Goal: Task Accomplishment & Management: Manage account settings

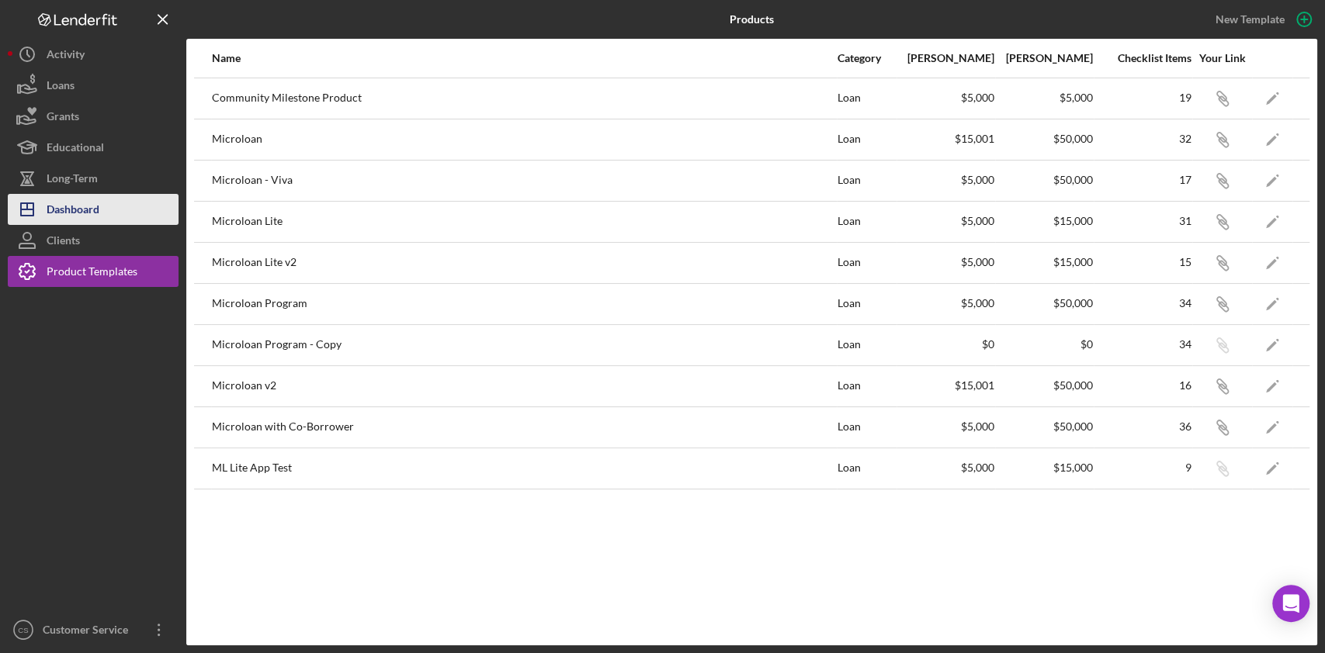
click at [64, 202] on div "Dashboard" at bounding box center [73, 211] width 53 height 35
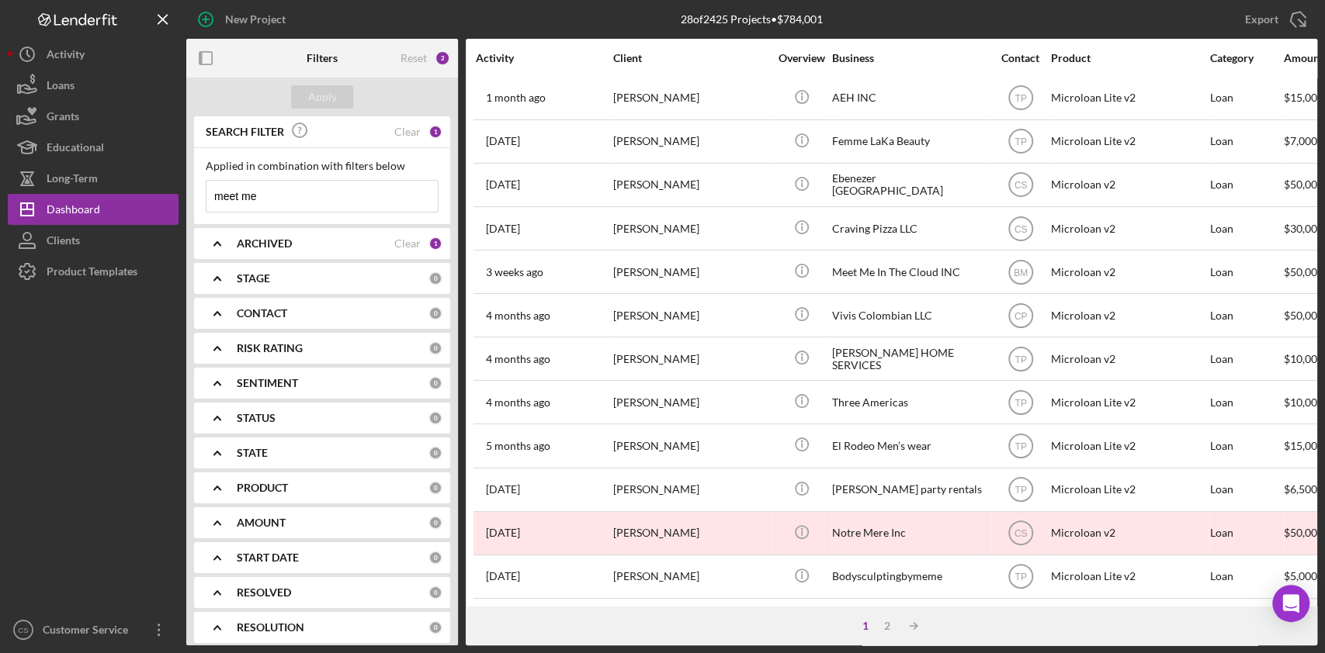
scroll to position [573, 0]
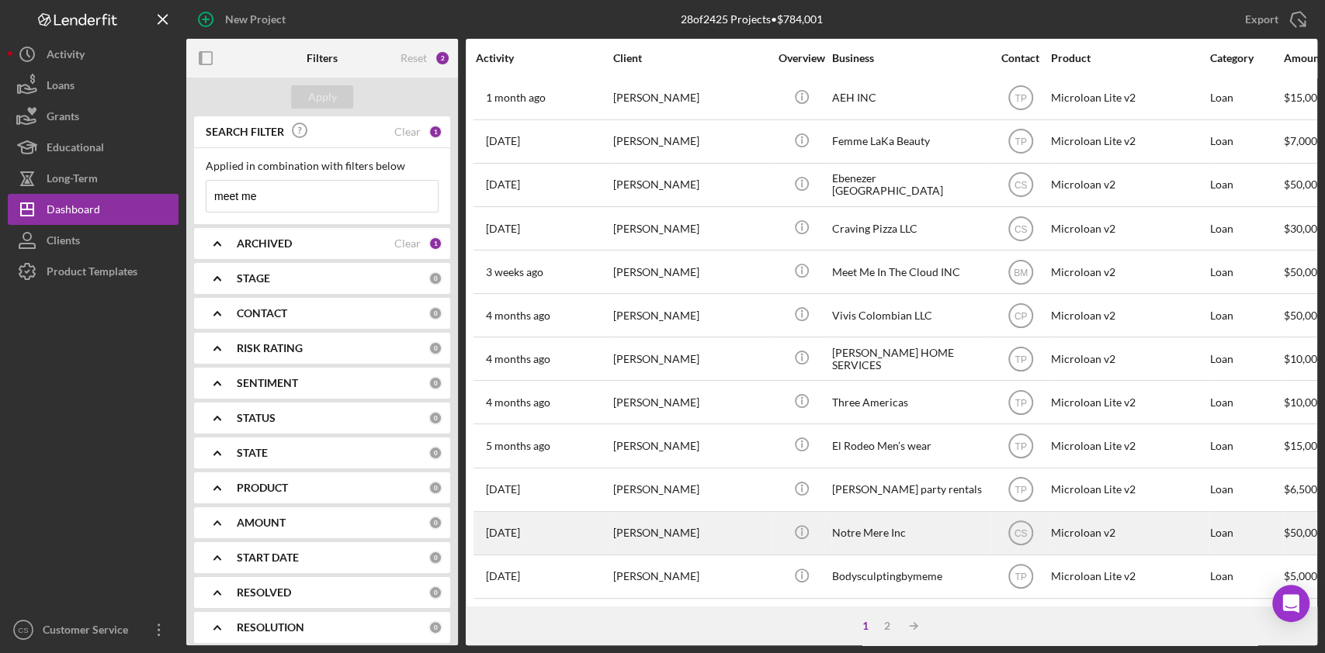
click at [935, 516] on div "Notre Mere Inc" at bounding box center [909, 533] width 155 height 41
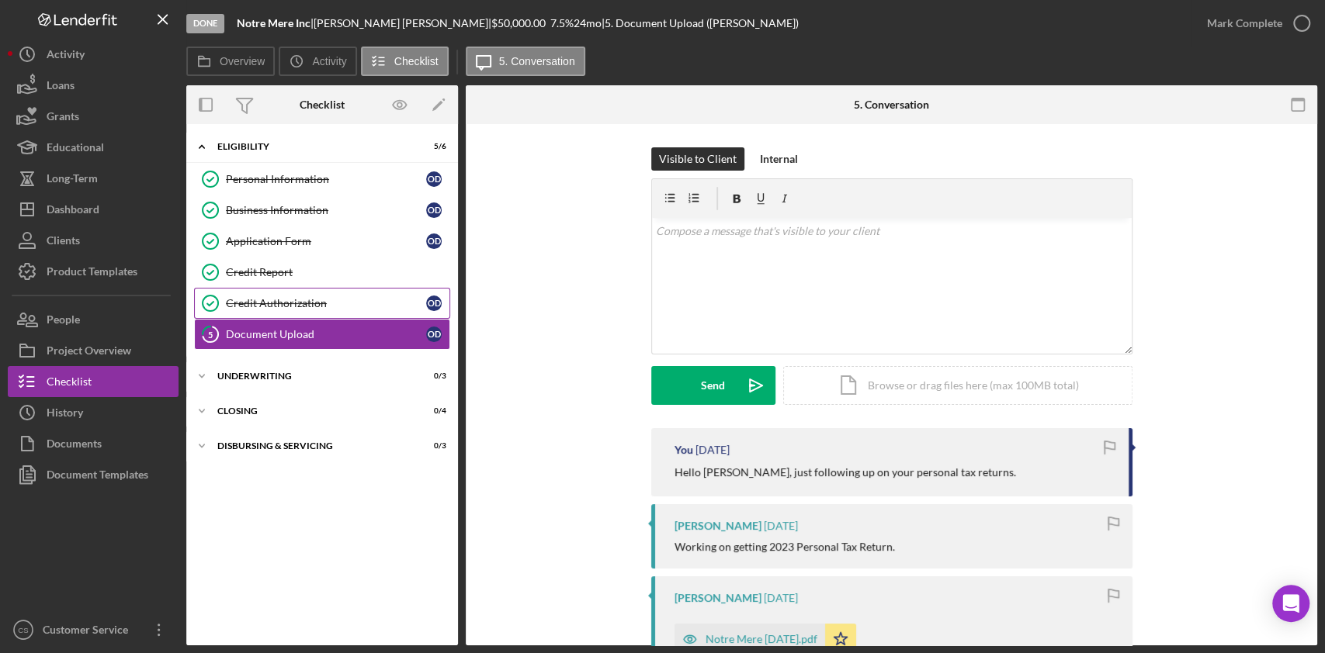
click at [324, 307] on div "Credit Authorization" at bounding box center [326, 303] width 200 height 12
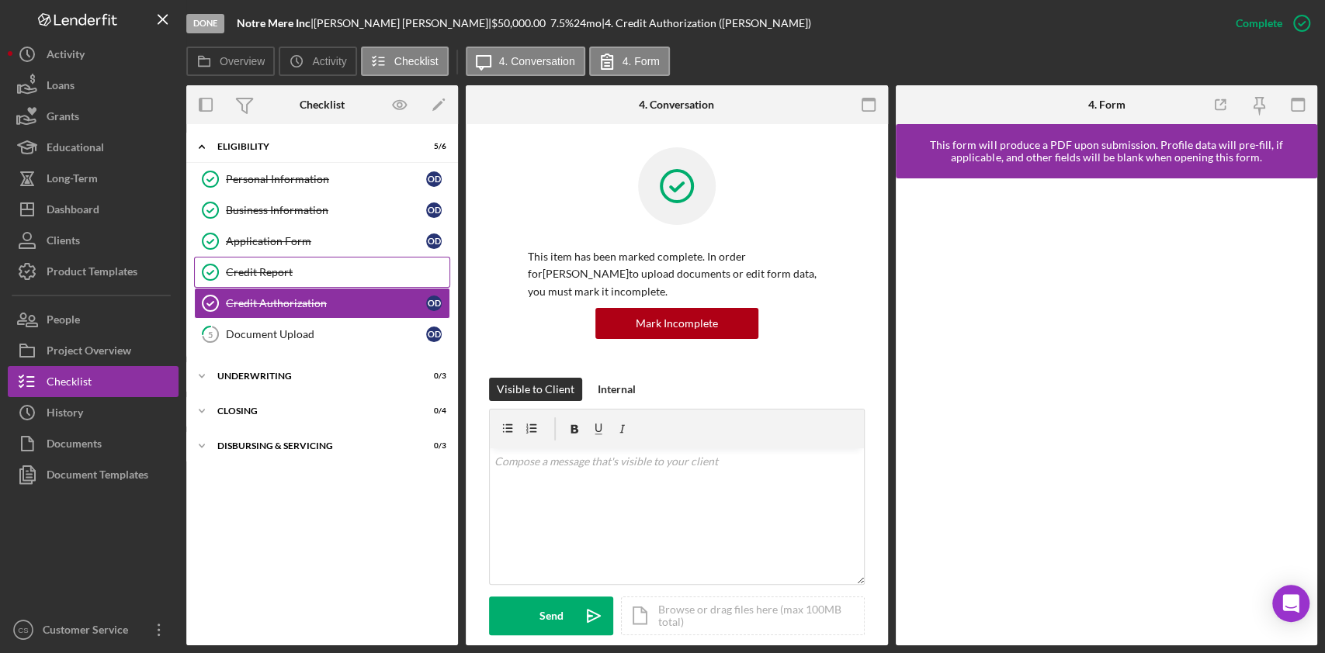
click at [305, 274] on div "Credit Report" at bounding box center [337, 272] width 223 height 12
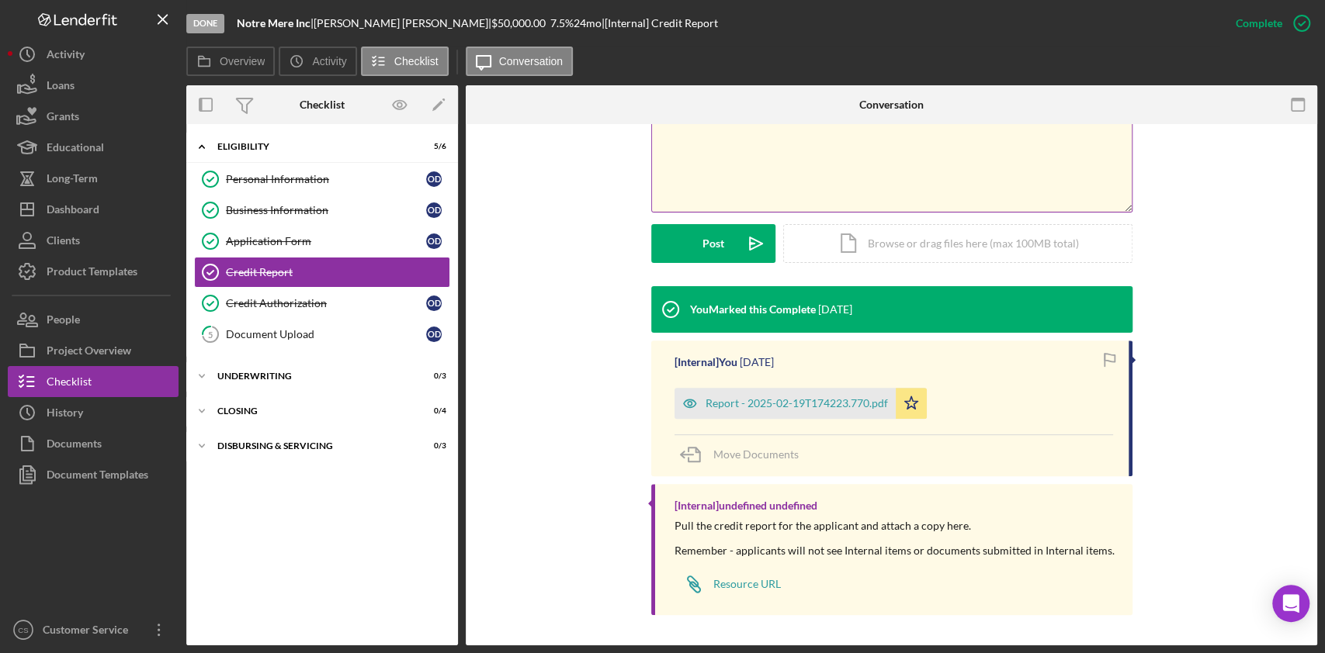
scroll to position [324, 0]
click at [310, 299] on div "Credit Authorization" at bounding box center [326, 303] width 200 height 12
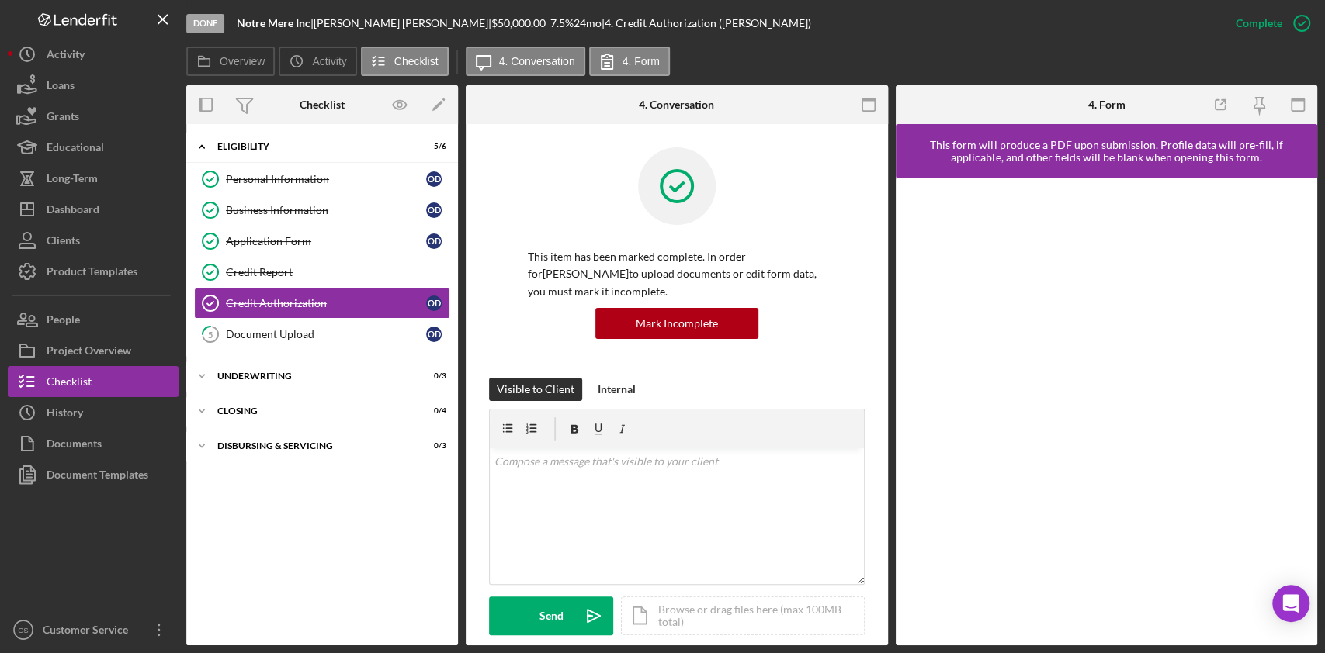
drag, startPoint x: 237, startPoint y: 24, endPoint x: 393, endPoint y: 24, distance: 156.0
click at [393, 24] on div "Notre Mere Inc | Octavio Diaz | $50,000.00 7.5 % 24 mo | 4. Credit Authorizatio…" at bounding box center [524, 23] width 574 height 12
copy div "Notre Mere Inc | Octavio Diaz |"
click at [255, 272] on div "Credit Report" at bounding box center [337, 272] width 223 height 12
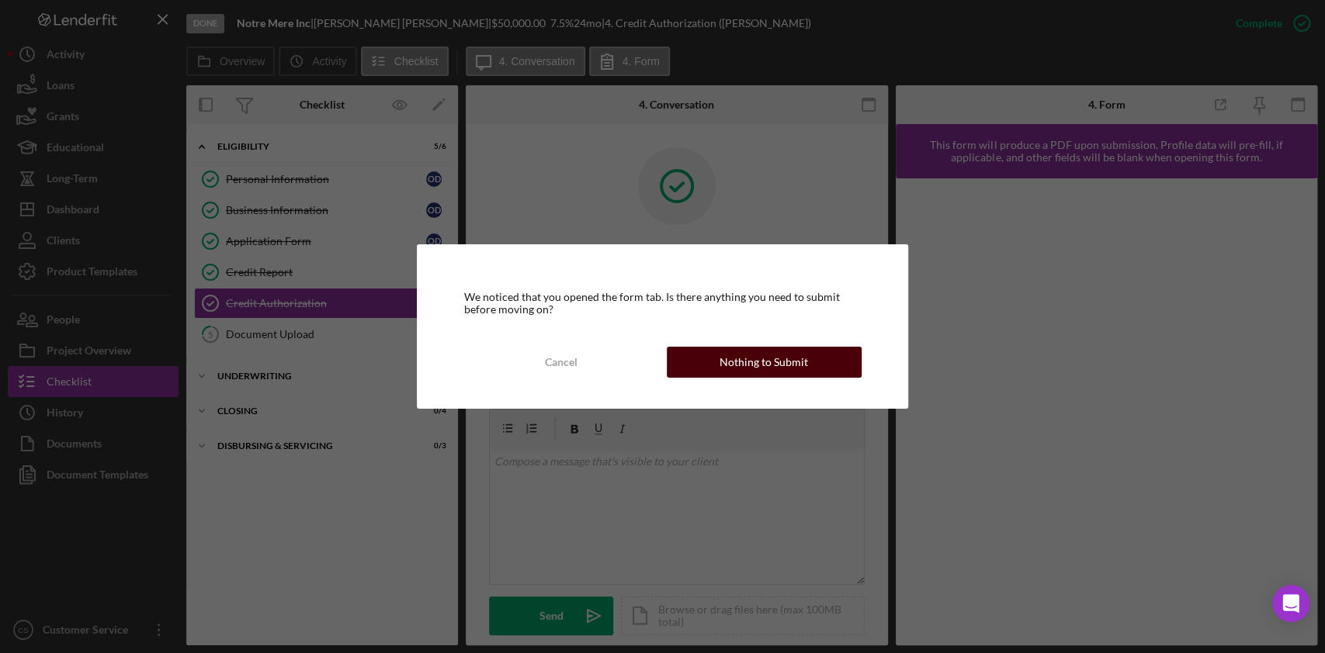
click at [788, 367] on div "Nothing to Submit" at bounding box center [763, 362] width 88 height 31
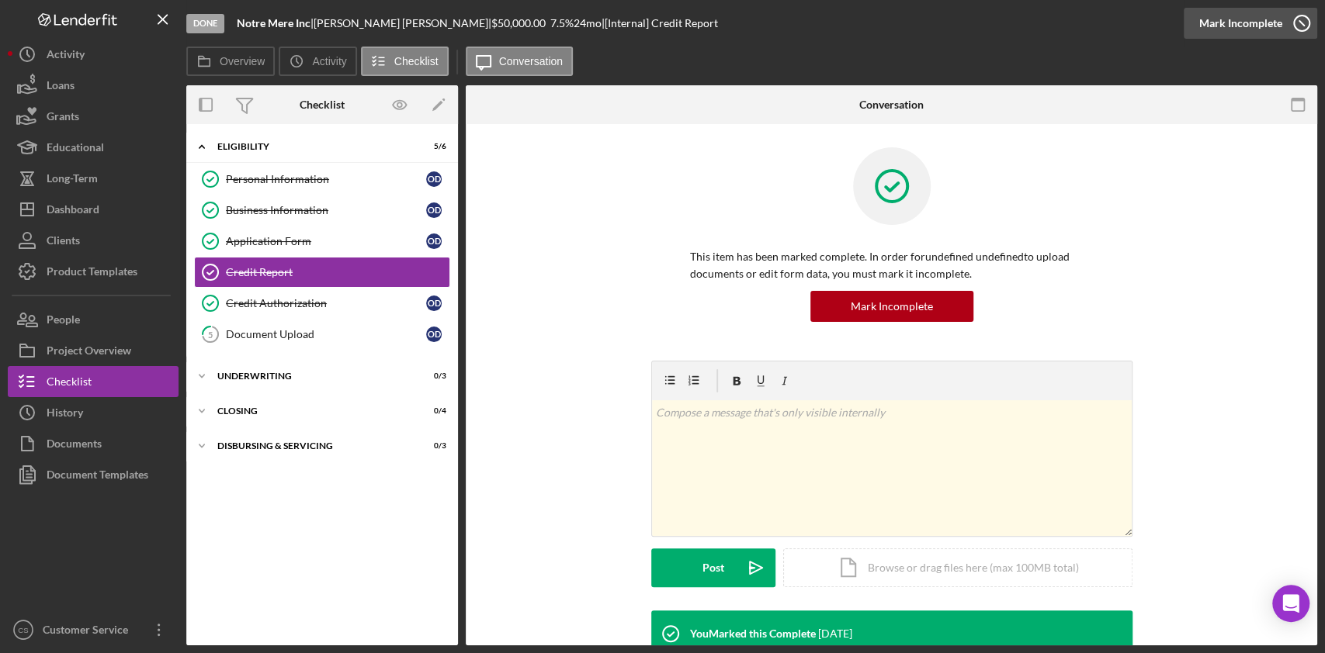
click at [1243, 26] on div "Mark Incomplete" at bounding box center [1240, 23] width 83 height 31
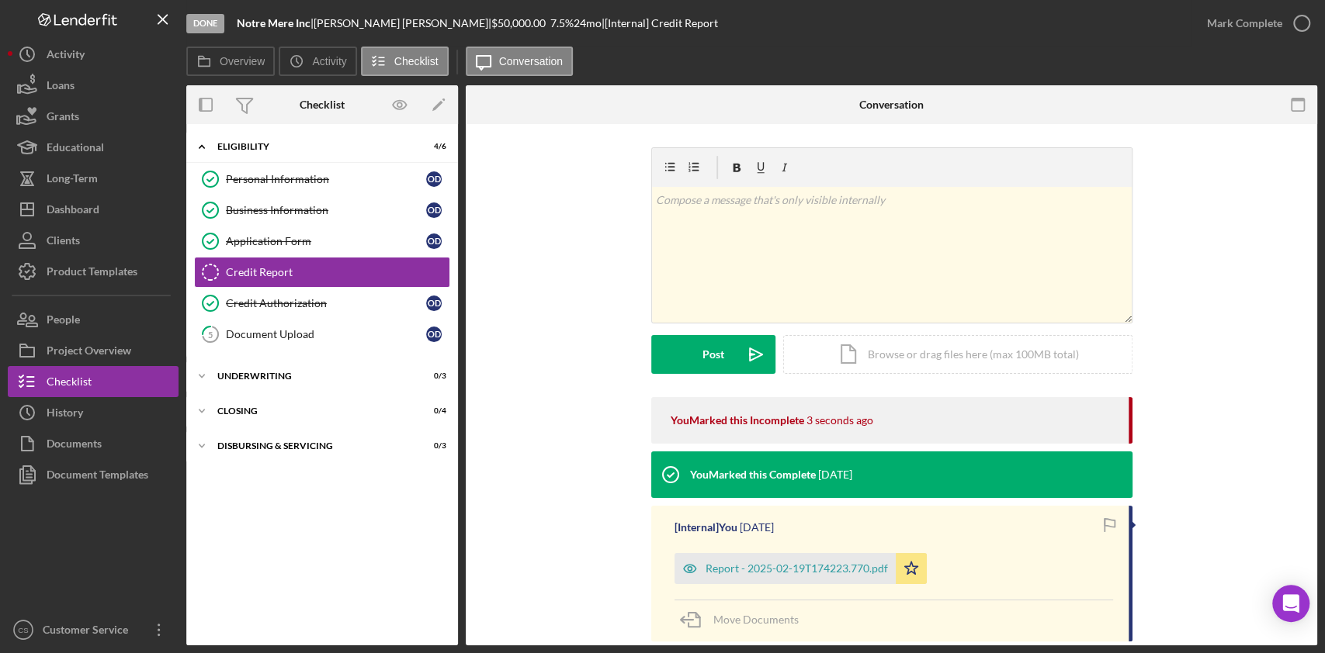
click at [1248, 265] on div "v Color teal Color pink Remove color Add row above Add row below Add column bef…" at bounding box center [891, 272] width 805 height 250
click at [490, 377] on div "v Color teal Color pink Remove color Add row above Add row below Add column bef…" at bounding box center [891, 272] width 805 height 250
click at [377, 590] on div "Icon/Expander Eligibility 4 / 6 Personal Information Personal Information O D B…" at bounding box center [322, 385] width 272 height 506
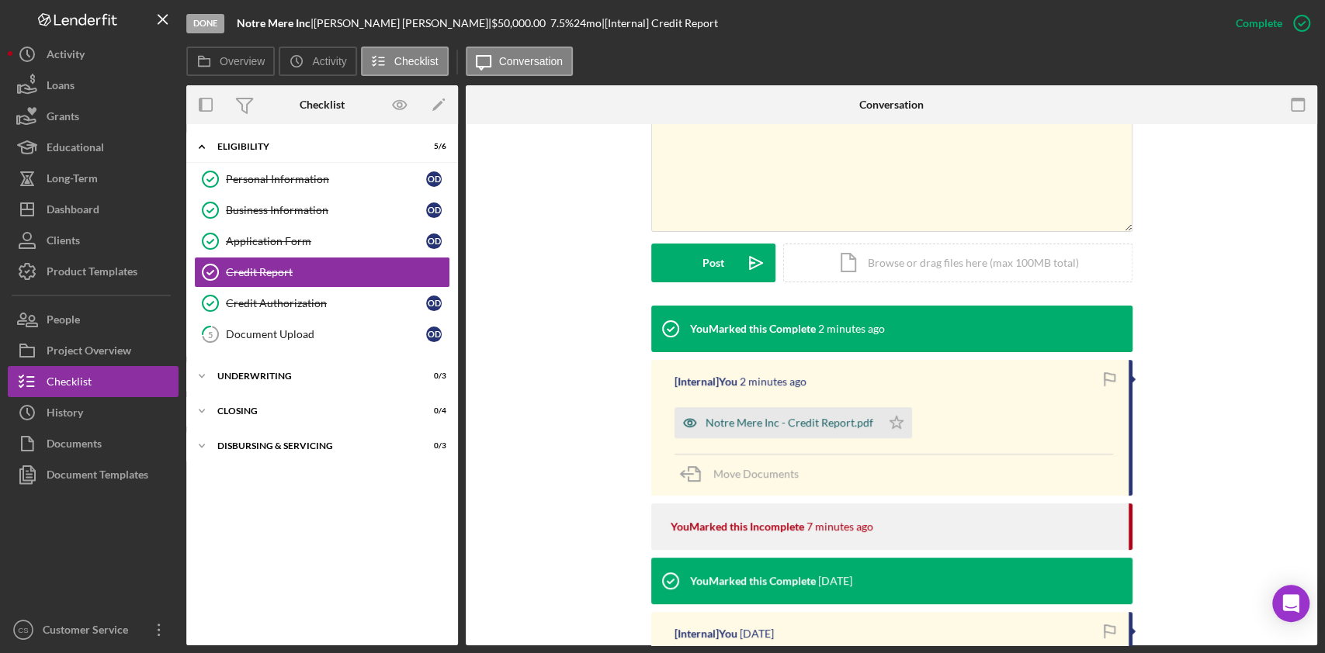
click at [799, 420] on div "Notre Mere Inc - Credit Report.pdf" at bounding box center [789, 423] width 168 height 12
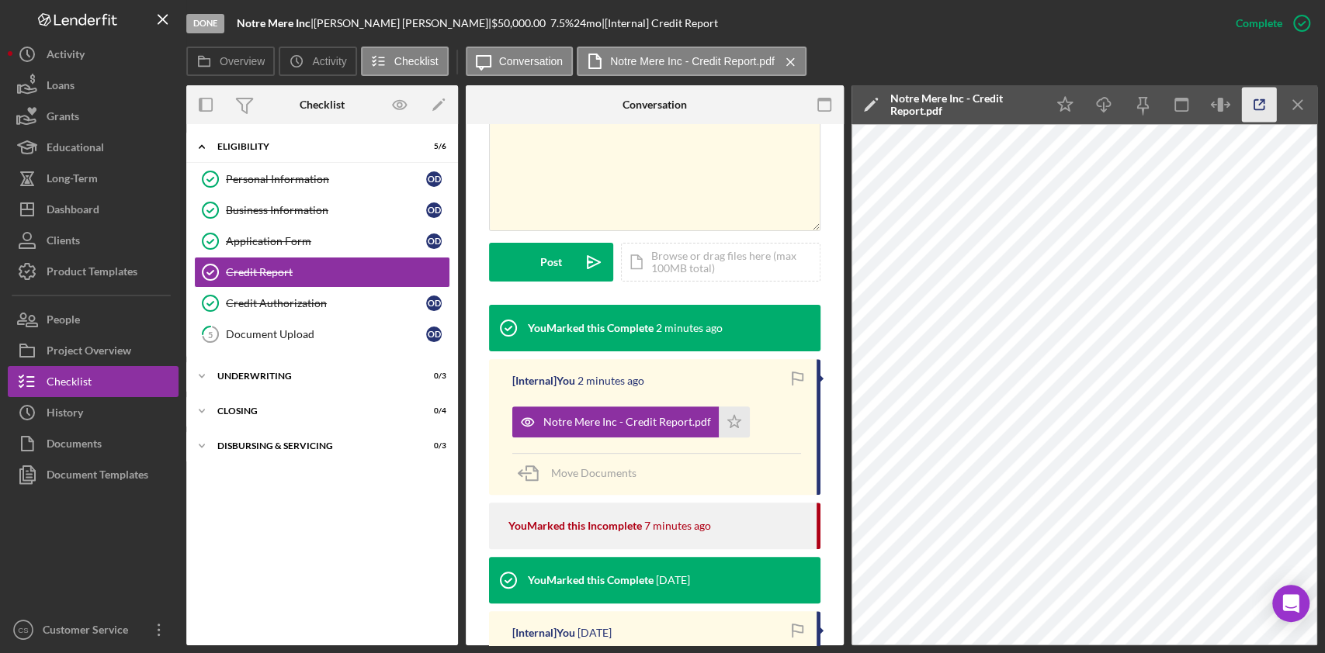
click at [1263, 103] on polyline "button" at bounding box center [1262, 102] width 4 height 4
click at [309, 337] on div "Document Upload" at bounding box center [326, 334] width 200 height 12
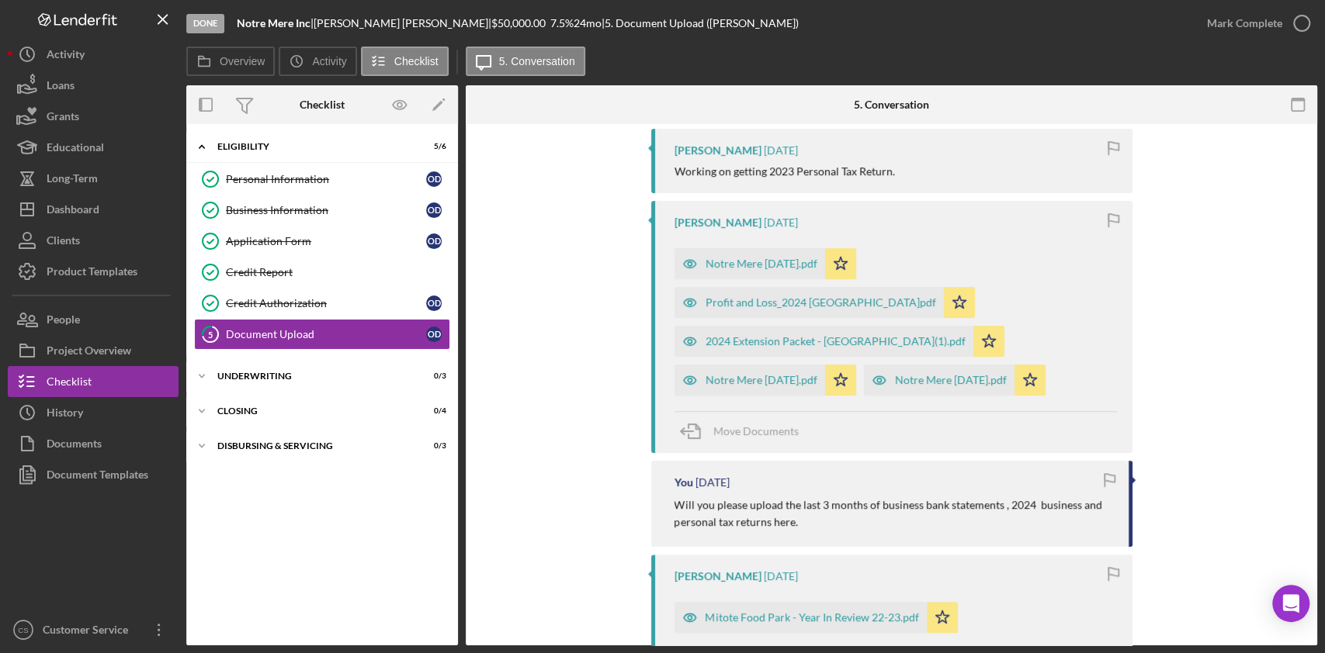
scroll to position [388, 0]
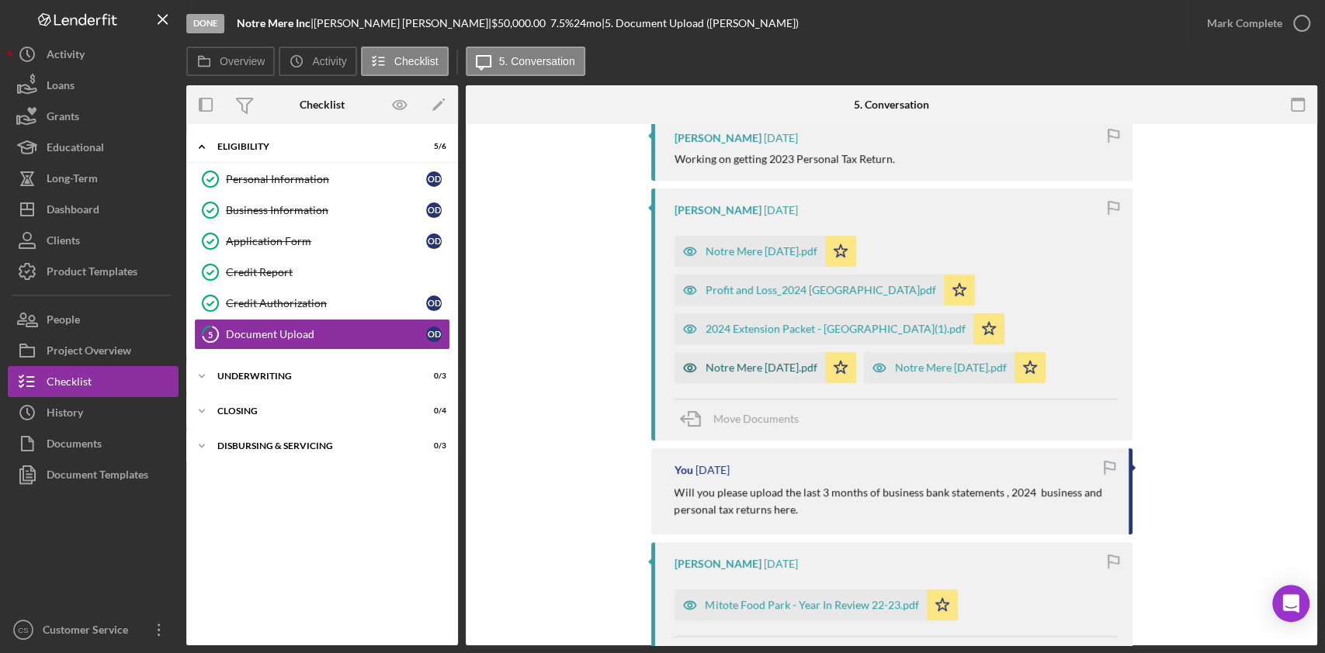
click at [759, 381] on div "Notre Mere July 2025.pdf" at bounding box center [749, 367] width 151 height 31
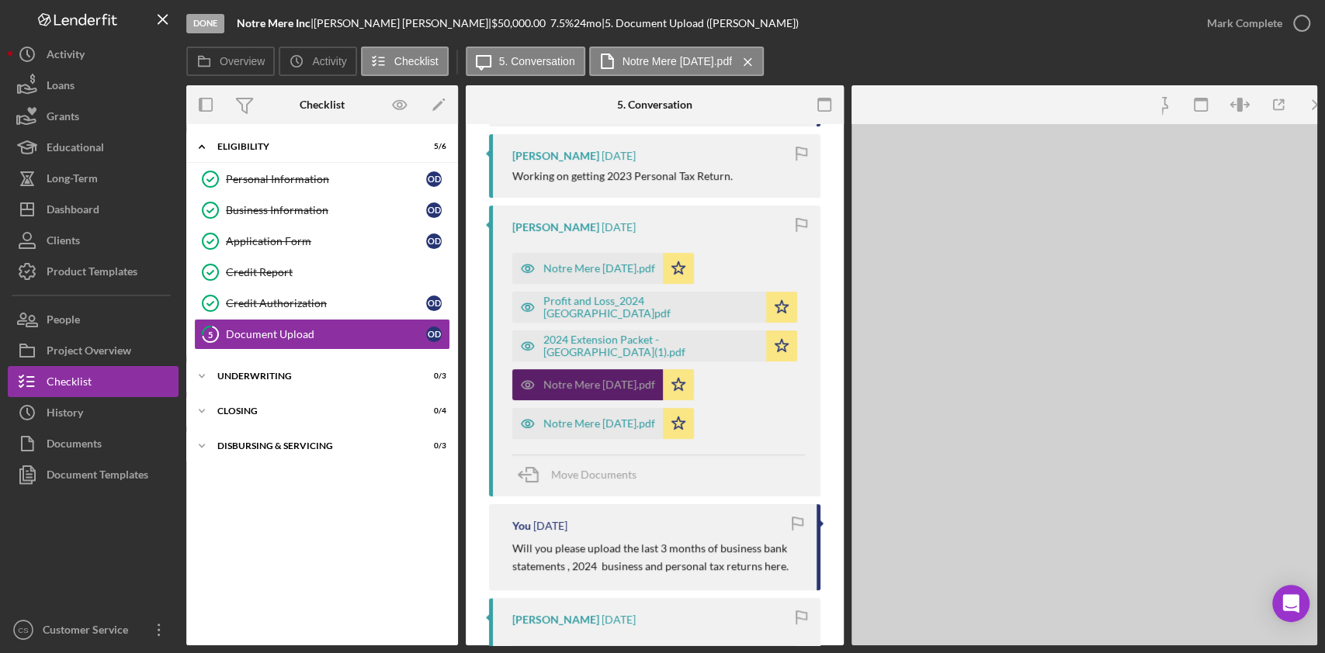
scroll to position [406, 0]
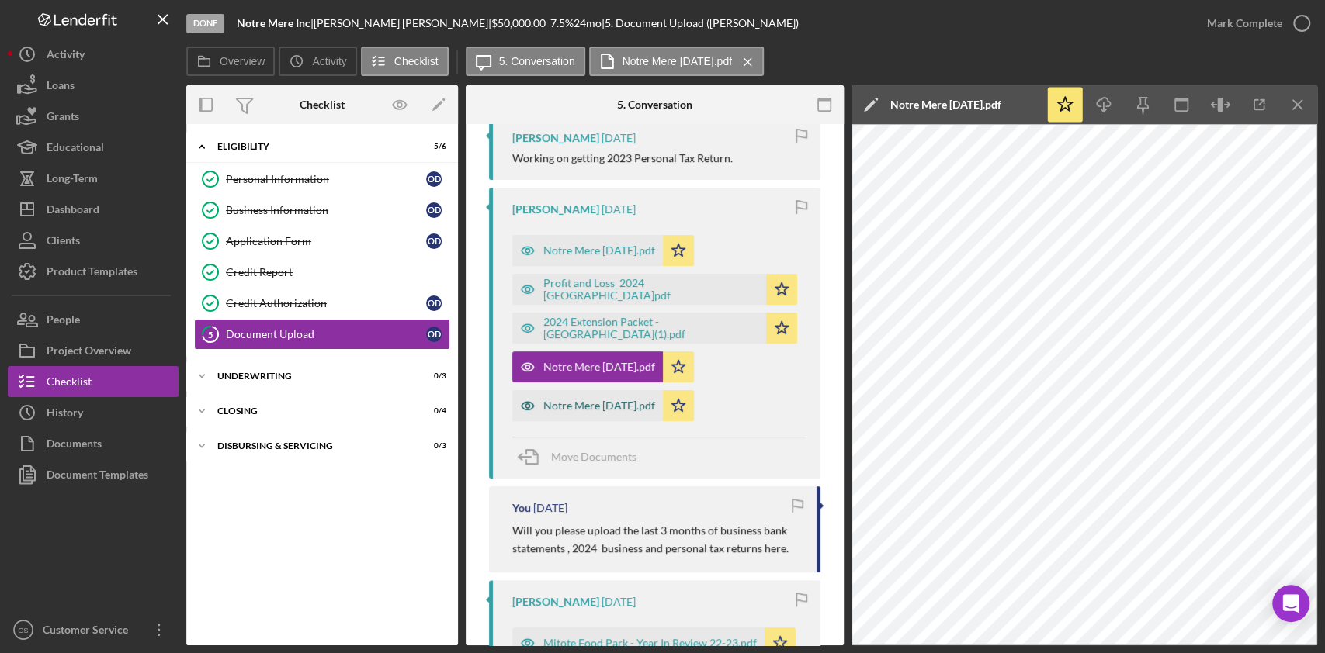
click at [648, 407] on div "Notre Mere June 2025.pdf" at bounding box center [599, 406] width 112 height 12
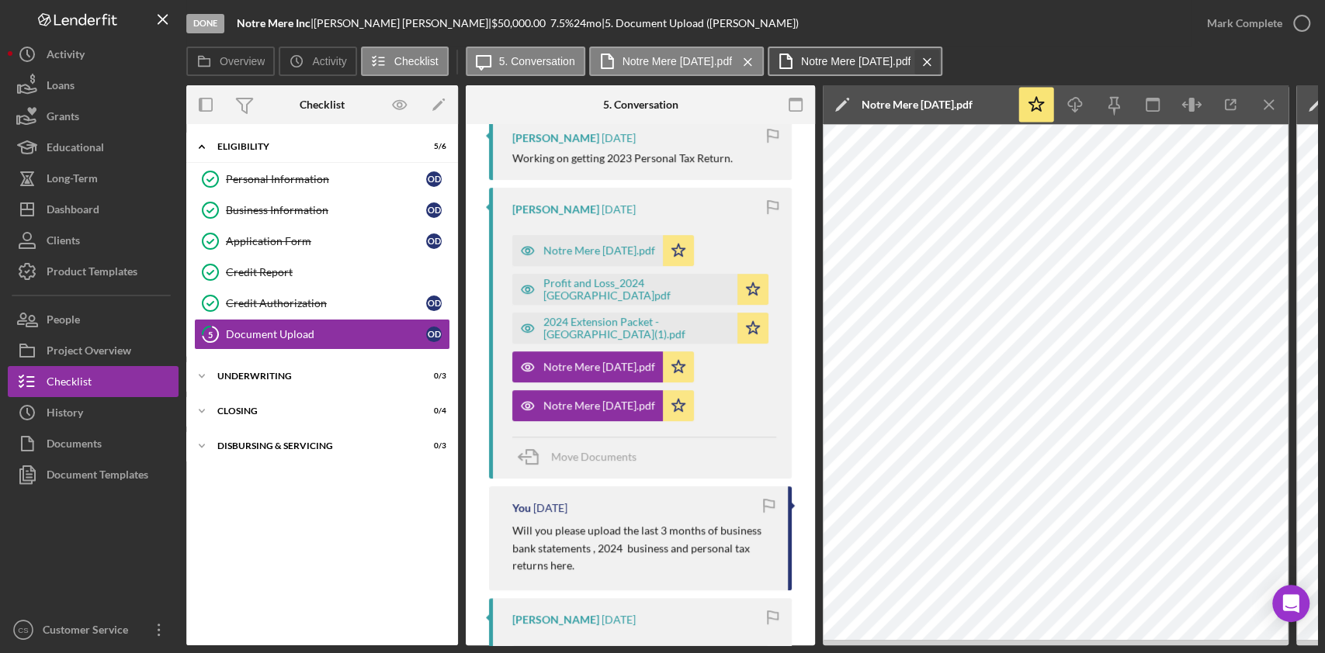
click at [940, 58] on icon "Icon/Menu Close" at bounding box center [926, 62] width 27 height 39
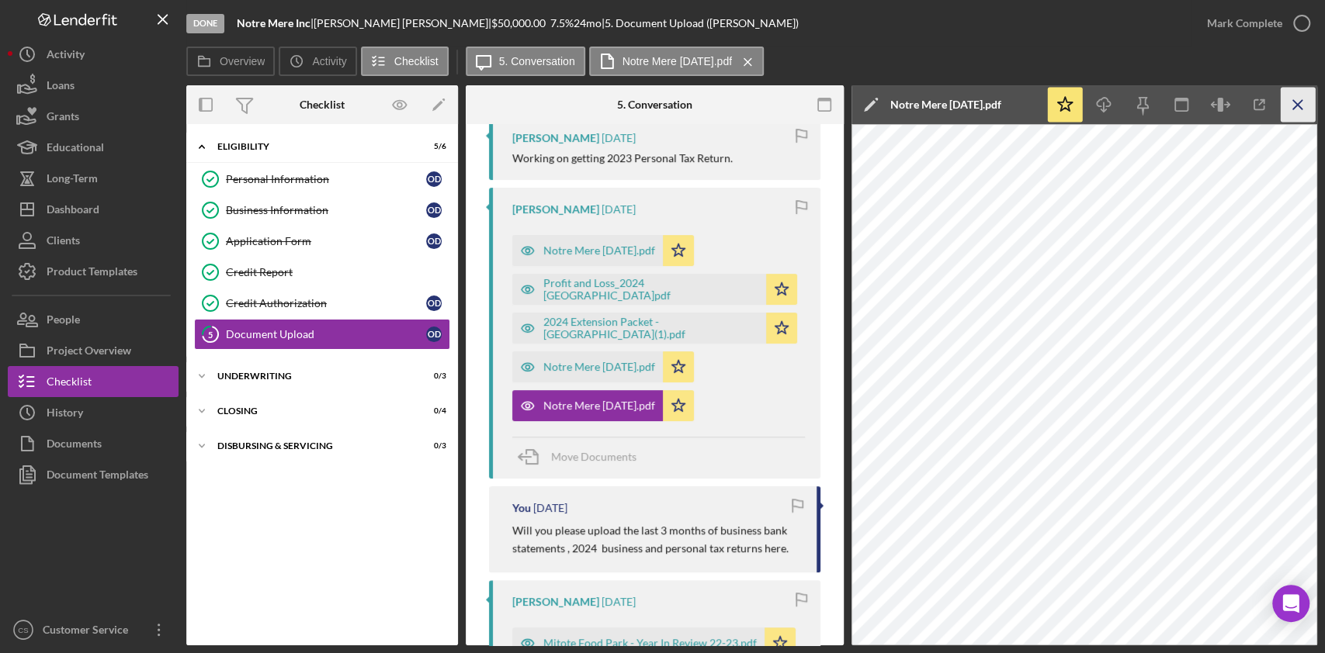
click at [1297, 100] on icon "Icon/Menu Close" at bounding box center [1297, 105] width 35 height 35
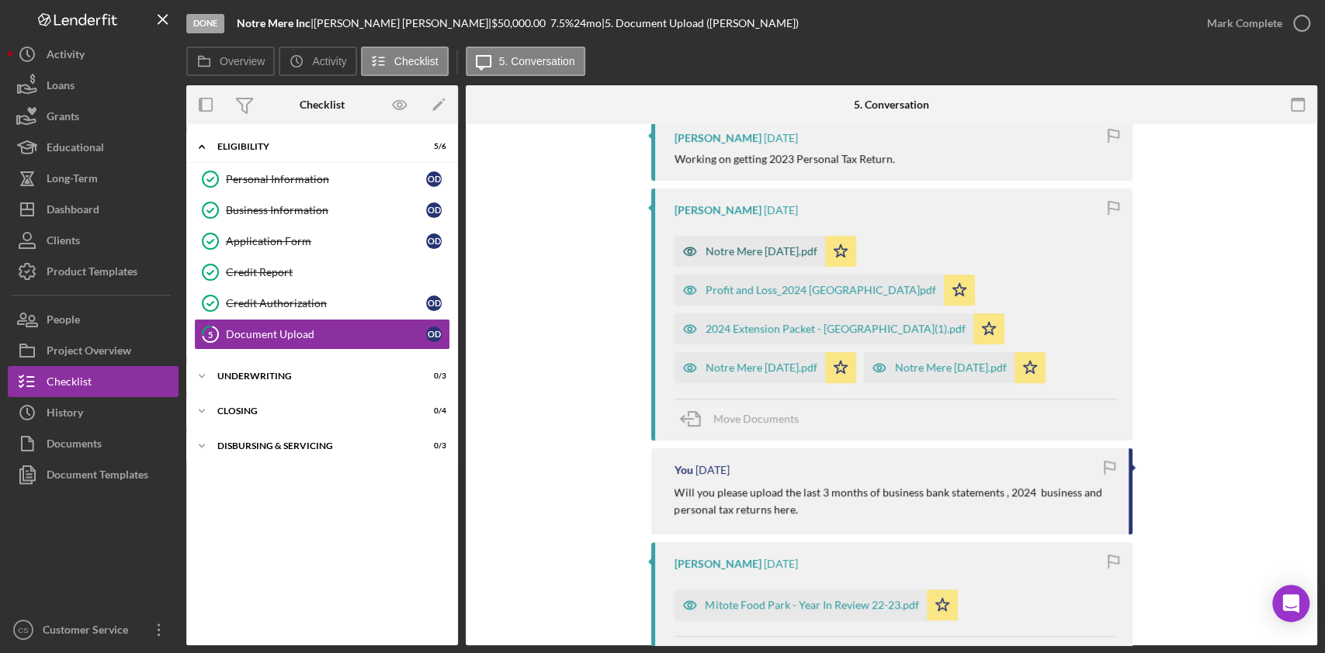
click at [758, 243] on div "Notre Mere May 2025.pdf" at bounding box center [749, 251] width 151 height 31
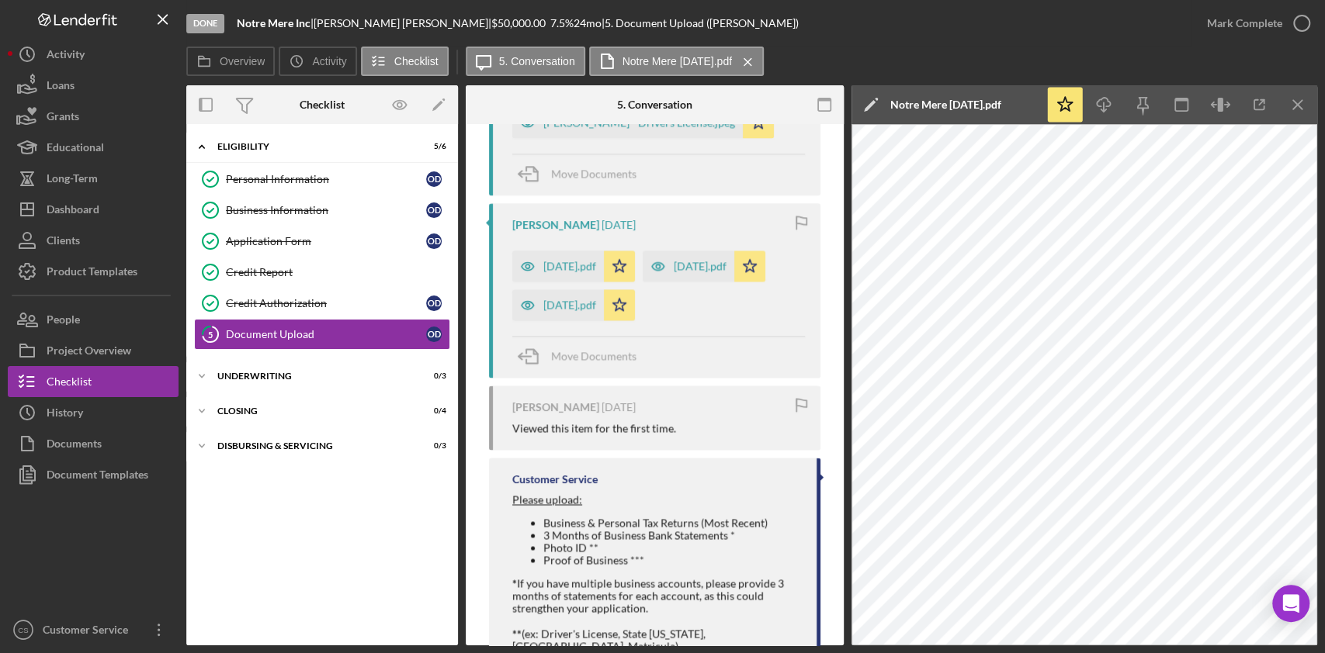
scroll to position [1647, 0]
click at [590, 309] on div "November 2024.pdf" at bounding box center [569, 302] width 53 height 12
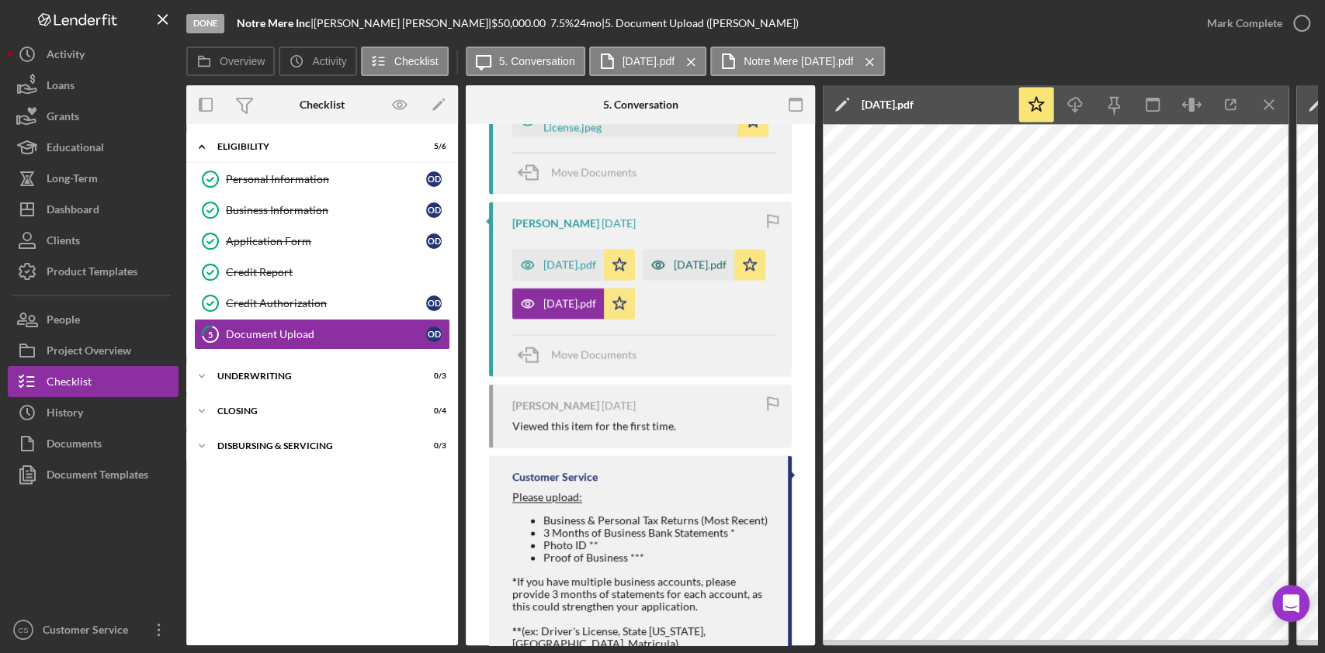
click at [674, 271] on div "December 2024.pdf" at bounding box center [700, 264] width 53 height 12
click at [635, 319] on icon "Icon/Star" at bounding box center [619, 303] width 31 height 31
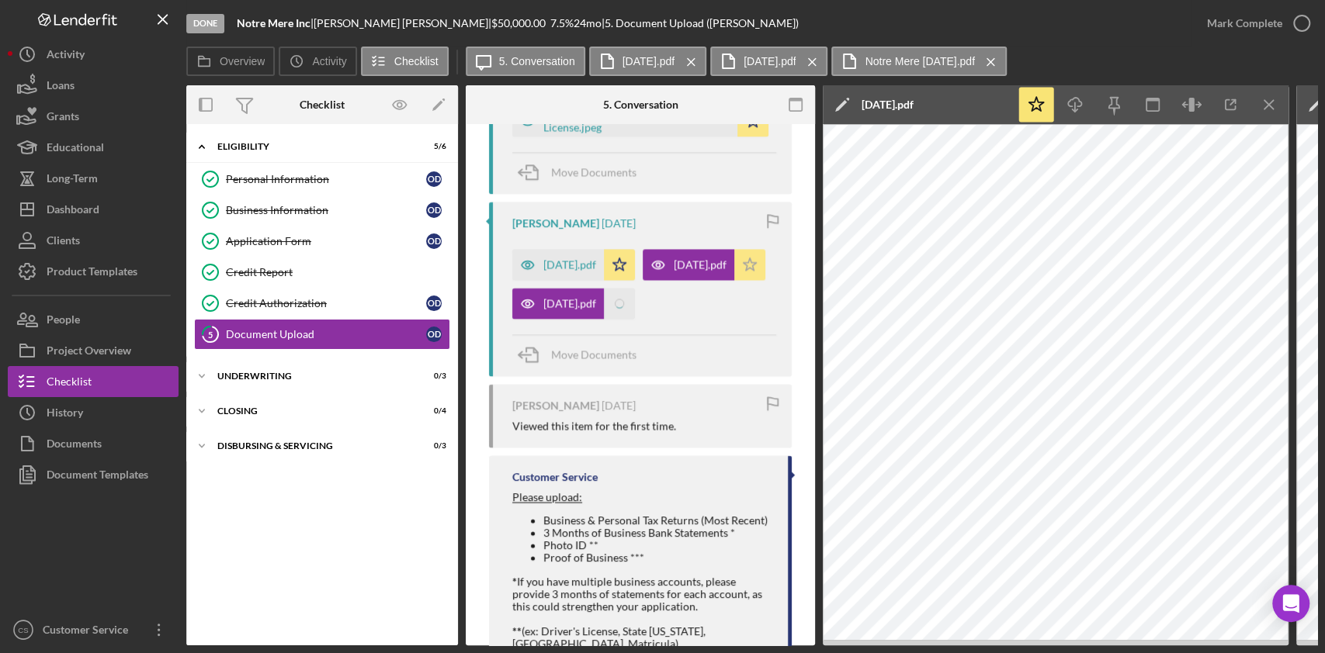
click at [635, 267] on icon "Icon/Star" at bounding box center [619, 264] width 31 height 31
click at [731, 319] on div "January 2025.pdf December 2024.pdf Icon/Star November 2024.pdf Icon/Star" at bounding box center [644, 280] width 264 height 78
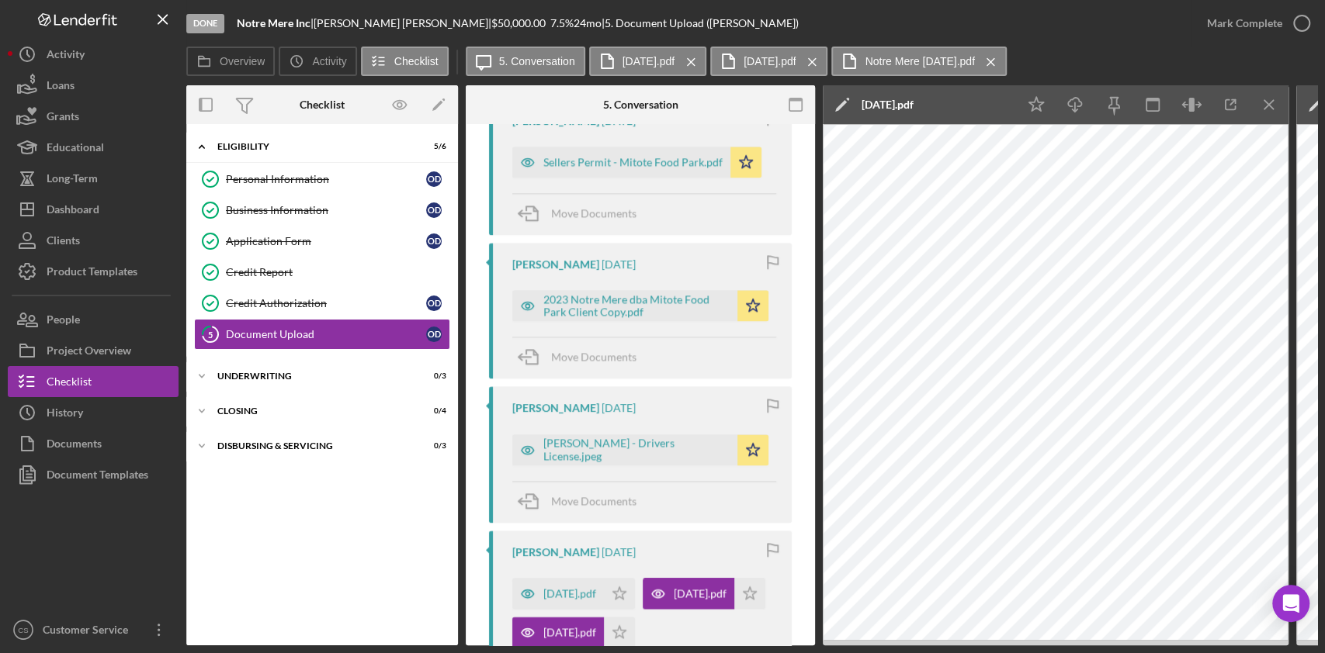
scroll to position [1332, 0]
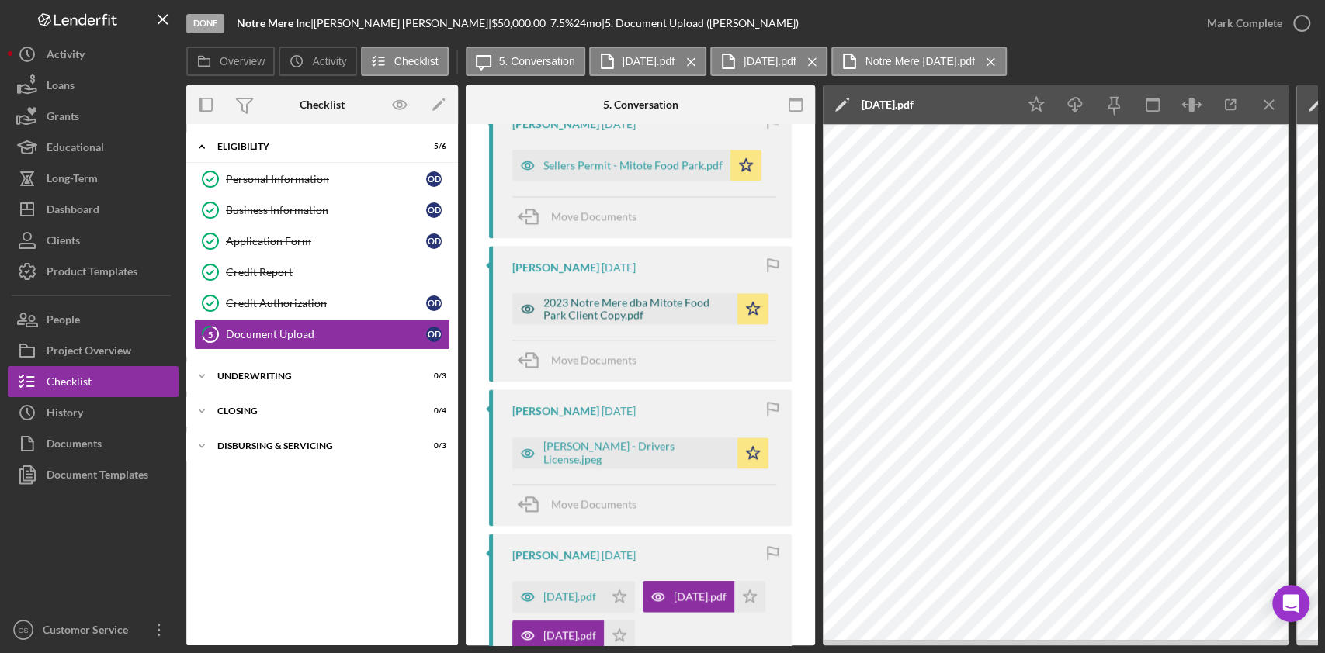
click at [646, 302] on div "2023 Notre Mere dba Mitote Food Park Client Copy.pdf" at bounding box center [636, 308] width 186 height 25
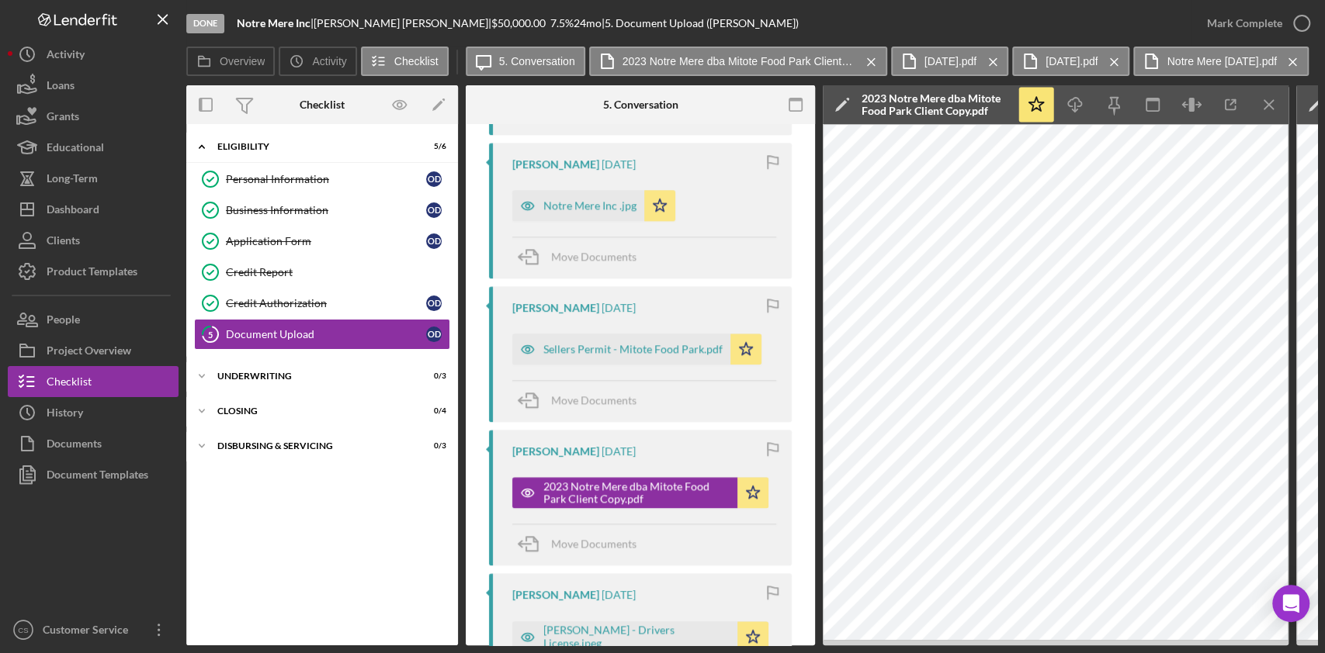
scroll to position [1140, 0]
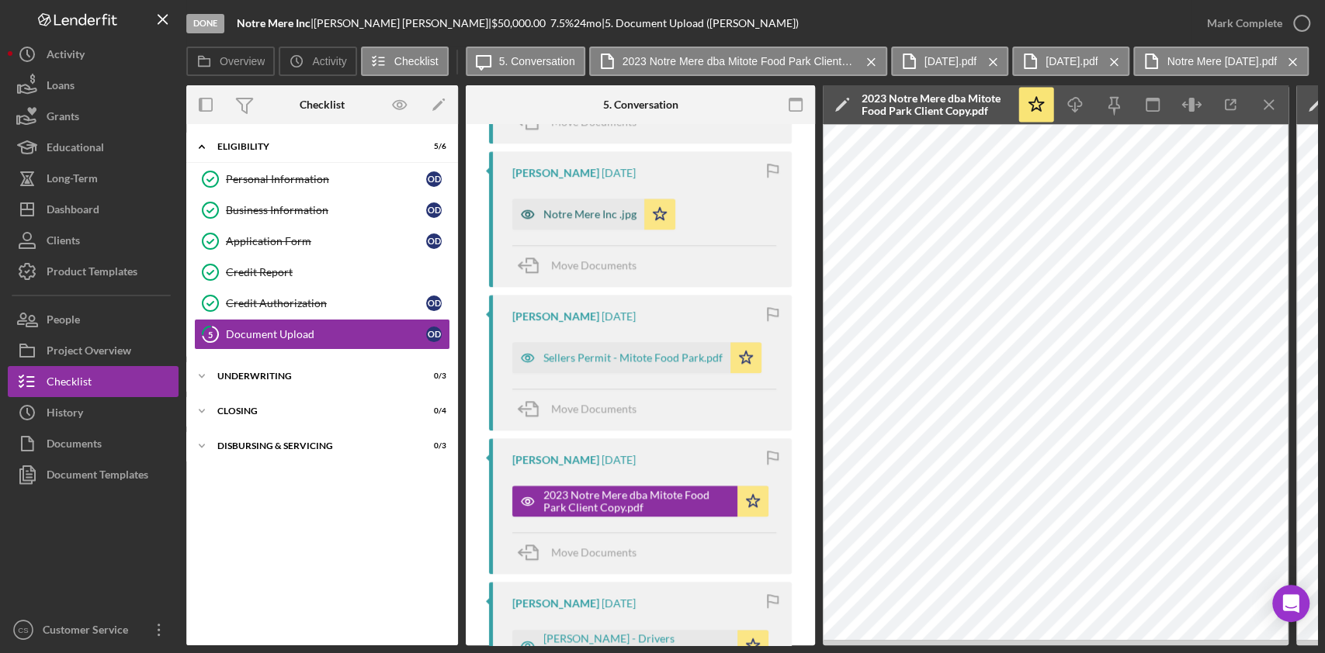
click at [586, 215] on div "Notre Mere Inc .jpg" at bounding box center [589, 214] width 93 height 12
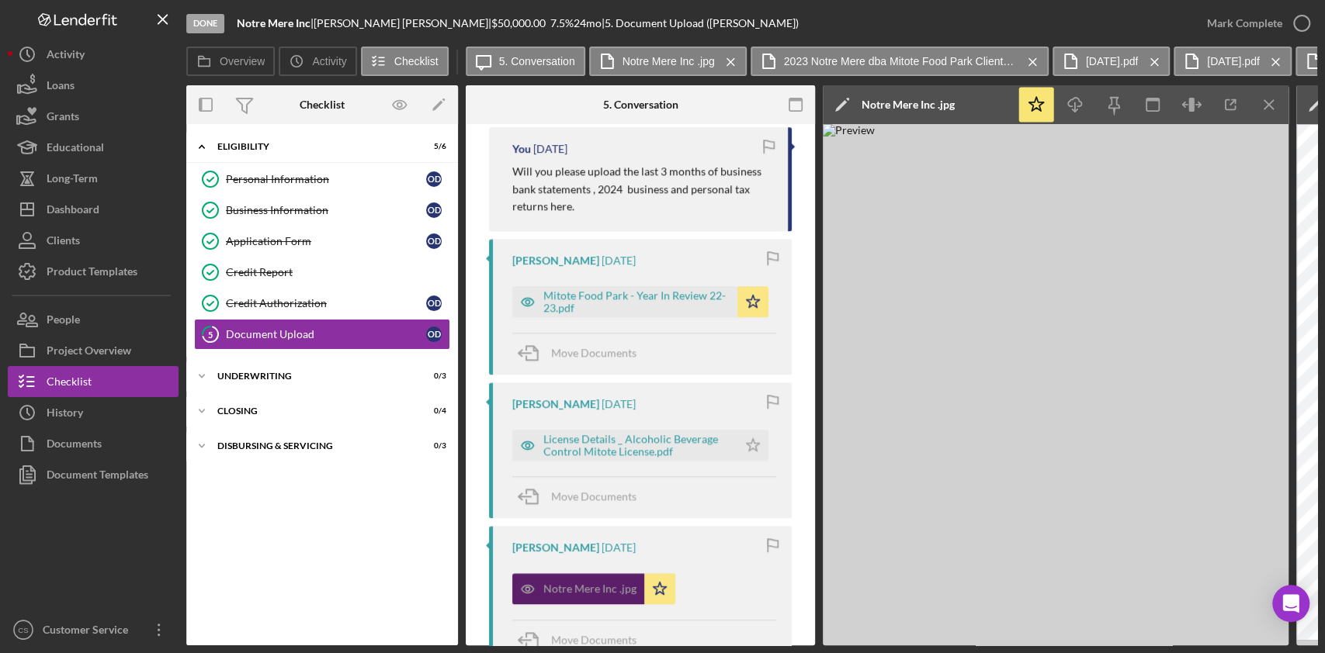
scroll to position [765, 0]
click at [646, 450] on div "License Details _ Alcoholic Beverage Control Mitote License.pdf" at bounding box center [636, 445] width 186 height 25
